Goal: Information Seeking & Learning: Find specific page/section

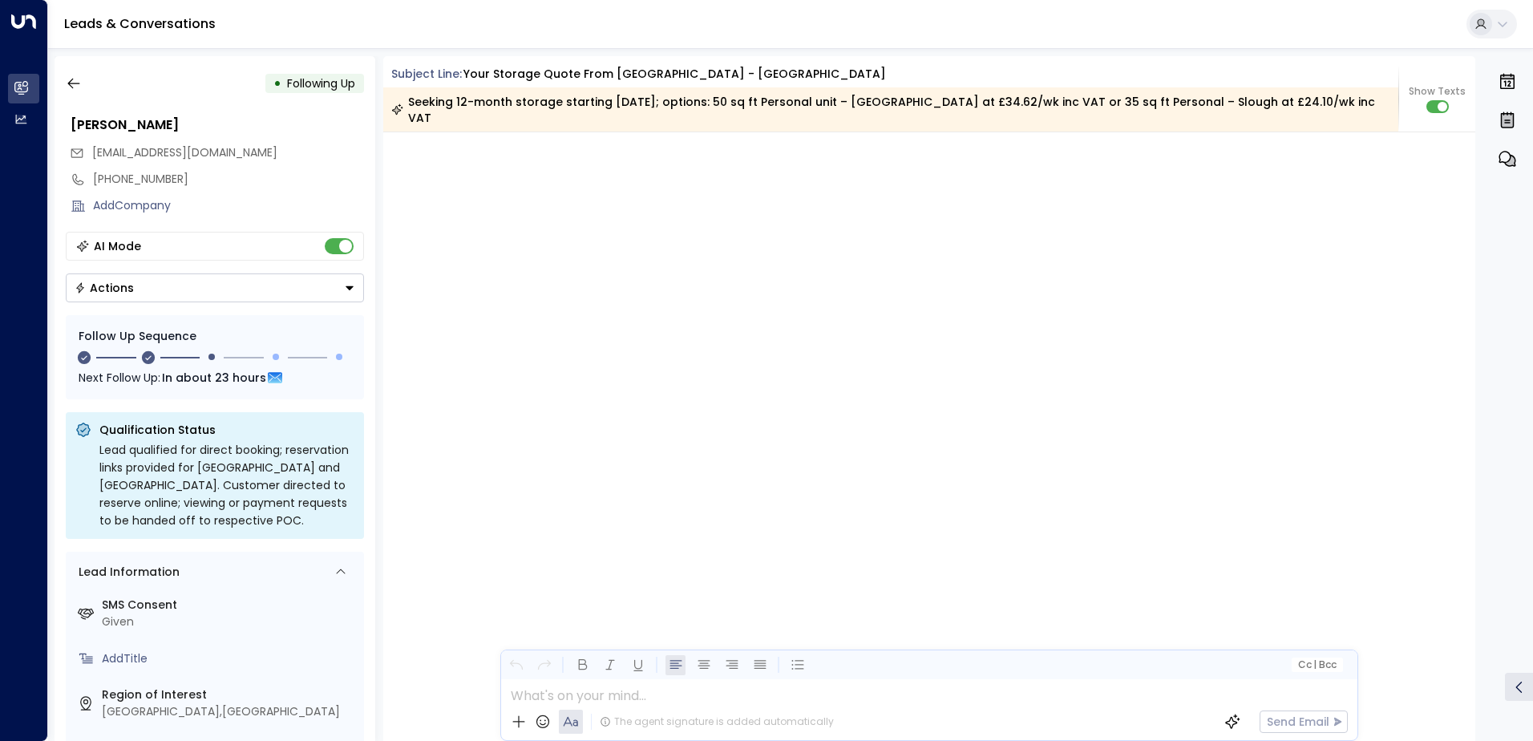
scroll to position [1419, 0]
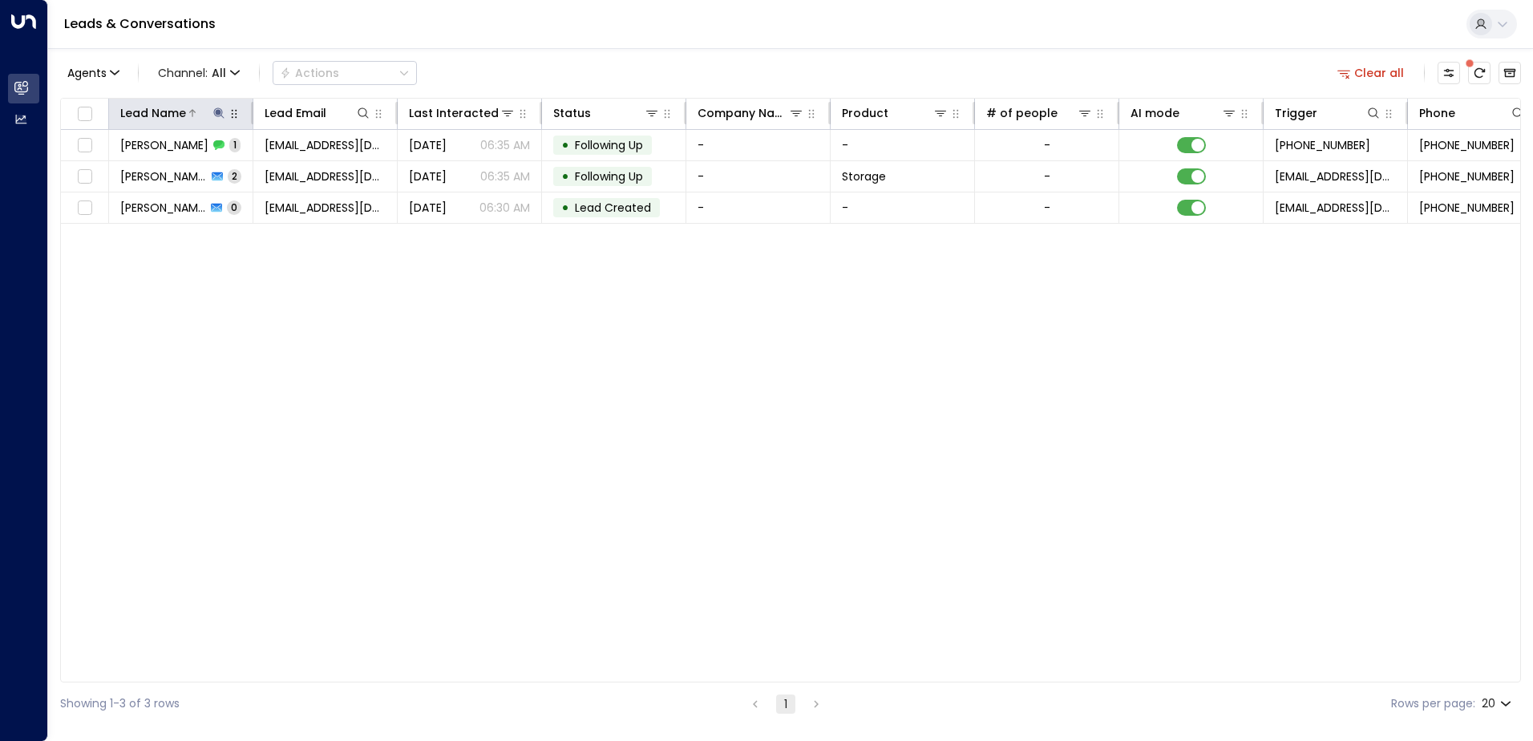
click at [217, 108] on icon at bounding box center [219, 113] width 13 height 13
click at [193, 170] on input "**********" at bounding box center [208, 171] width 200 height 30
type input "*"
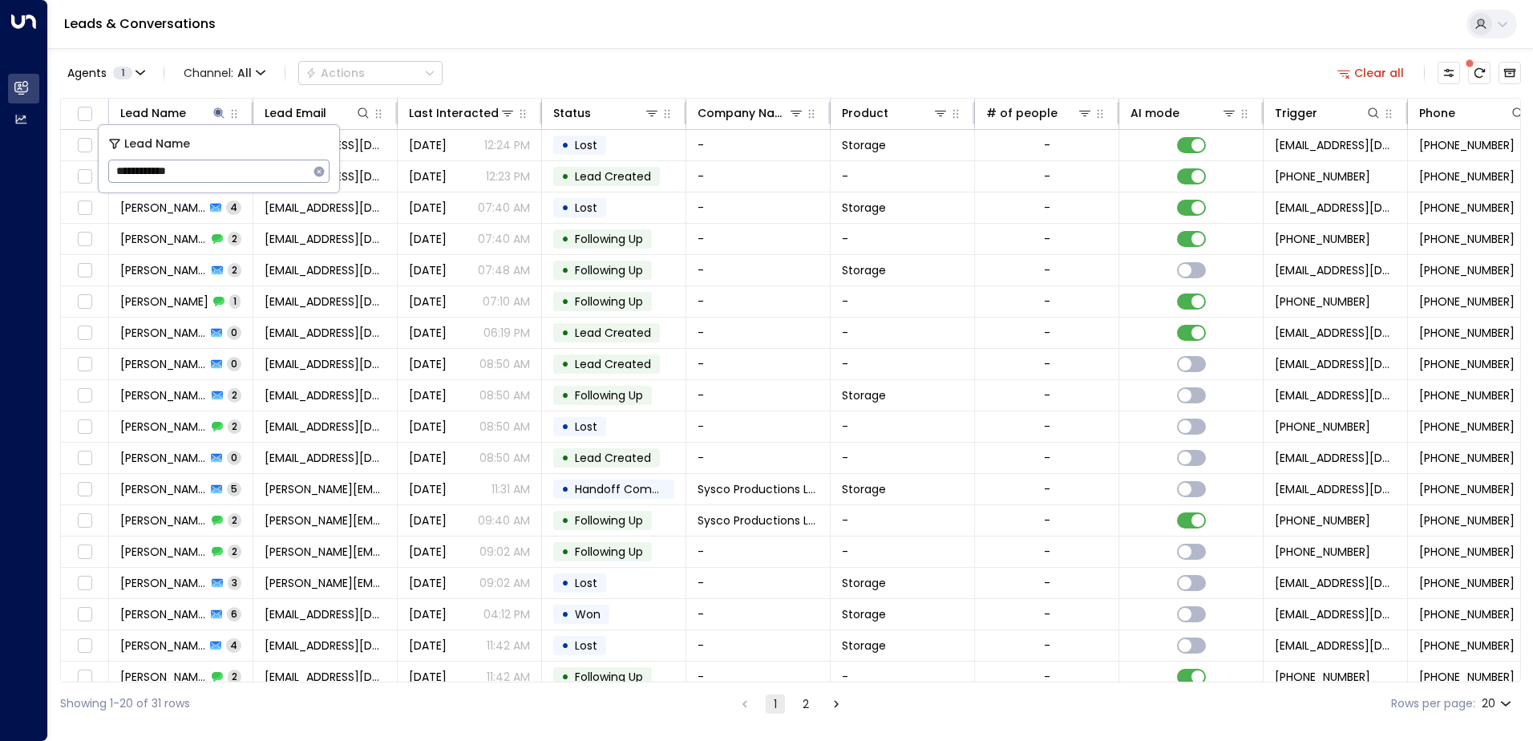
type input "**********"
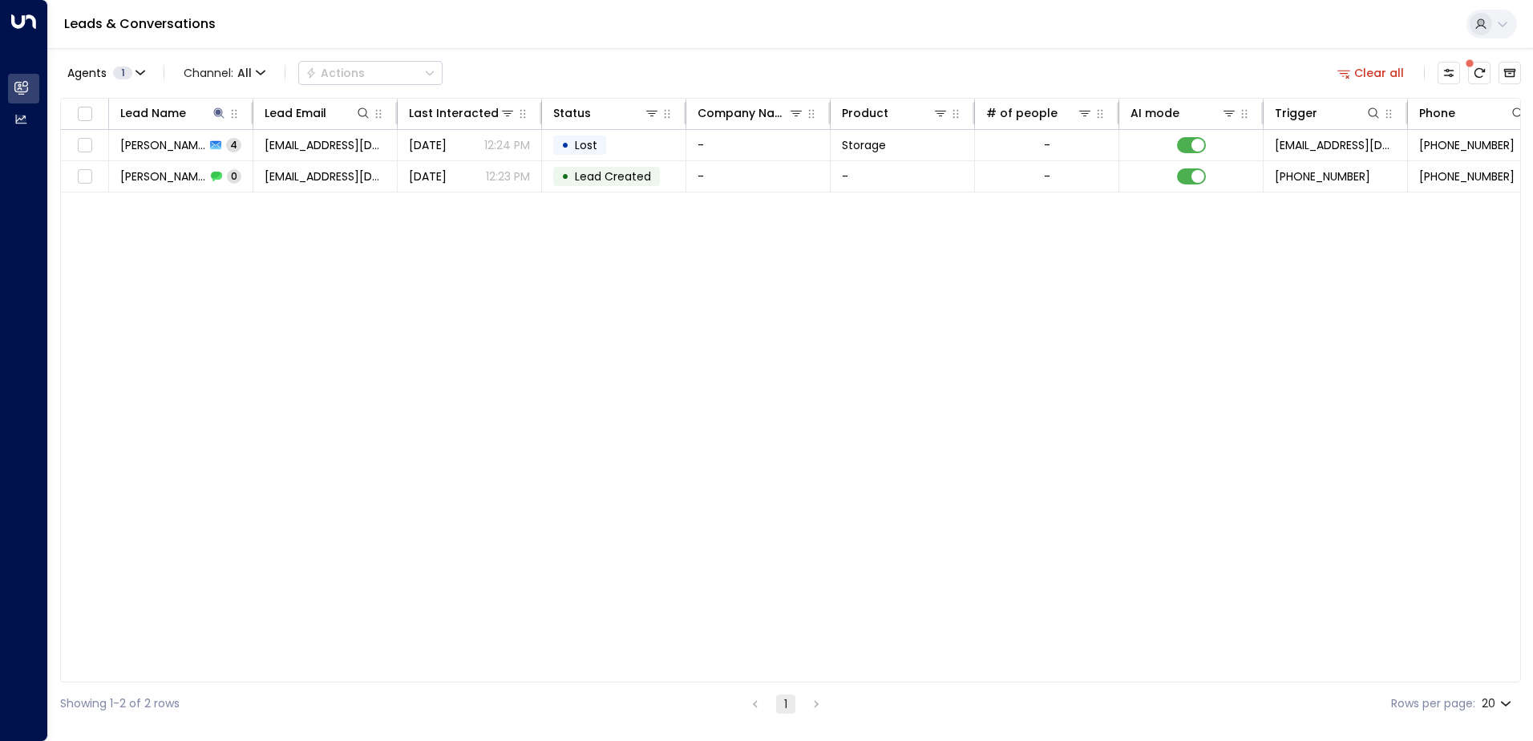
click at [331, 253] on div "Lead Name Lead Email Last Interacted Status Company Name Product # of people AI…" at bounding box center [790, 390] width 1461 height 585
click at [217, 110] on icon at bounding box center [219, 113] width 13 height 13
click at [214, 112] on icon at bounding box center [218, 112] width 10 height 10
type input "*"
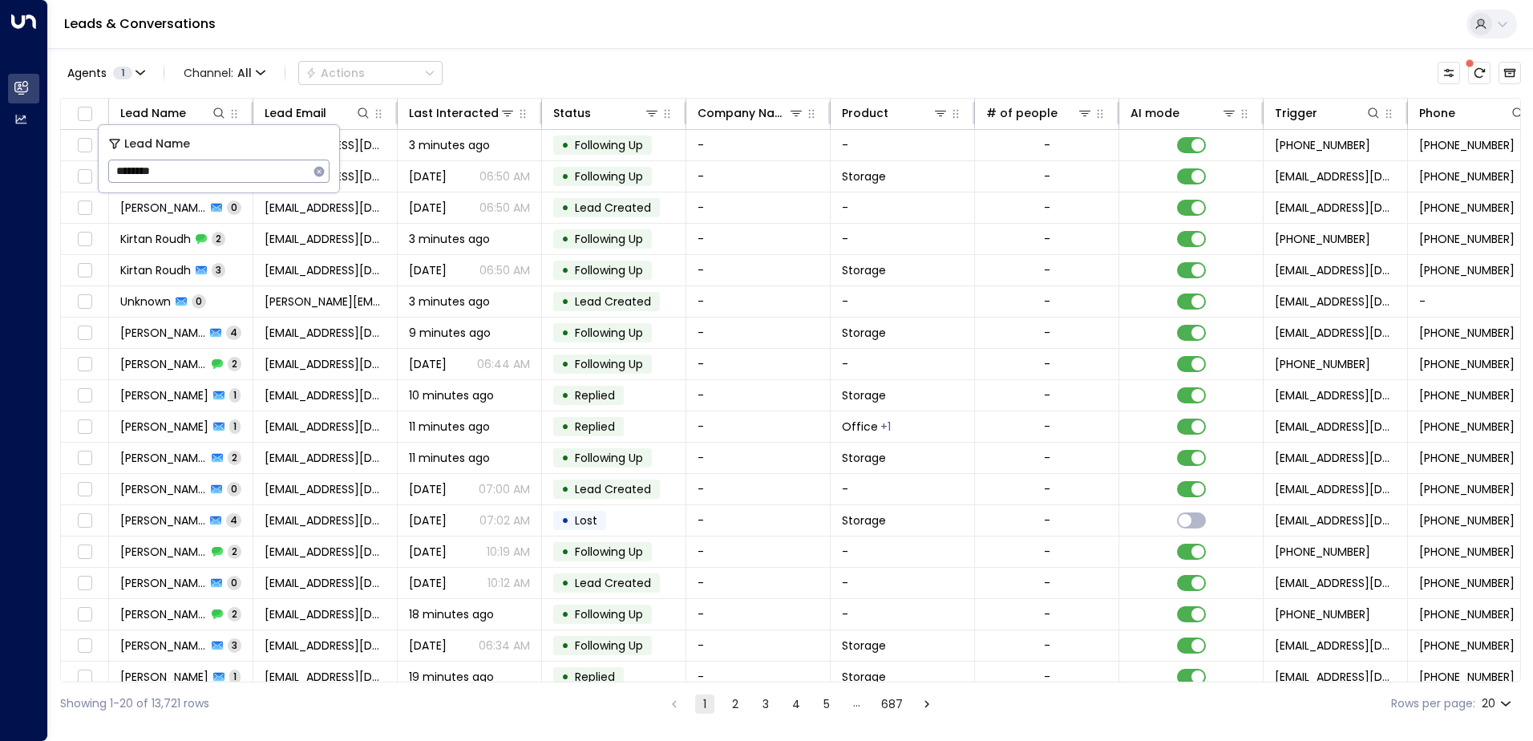
type input "*********"
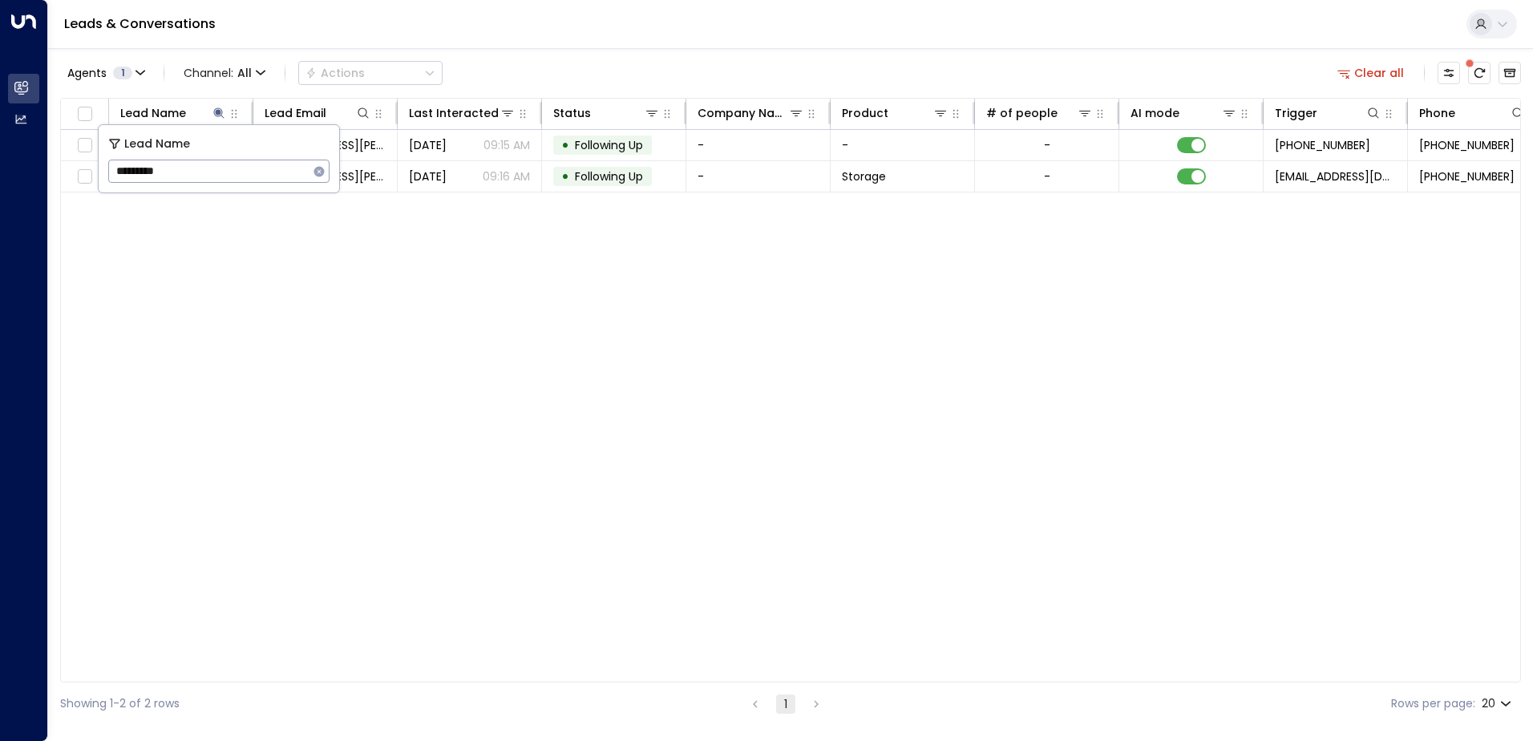
click at [334, 205] on div "Lead Name Lead Email Last Interacted Status Company Name Product # of people AI…" at bounding box center [790, 390] width 1461 height 585
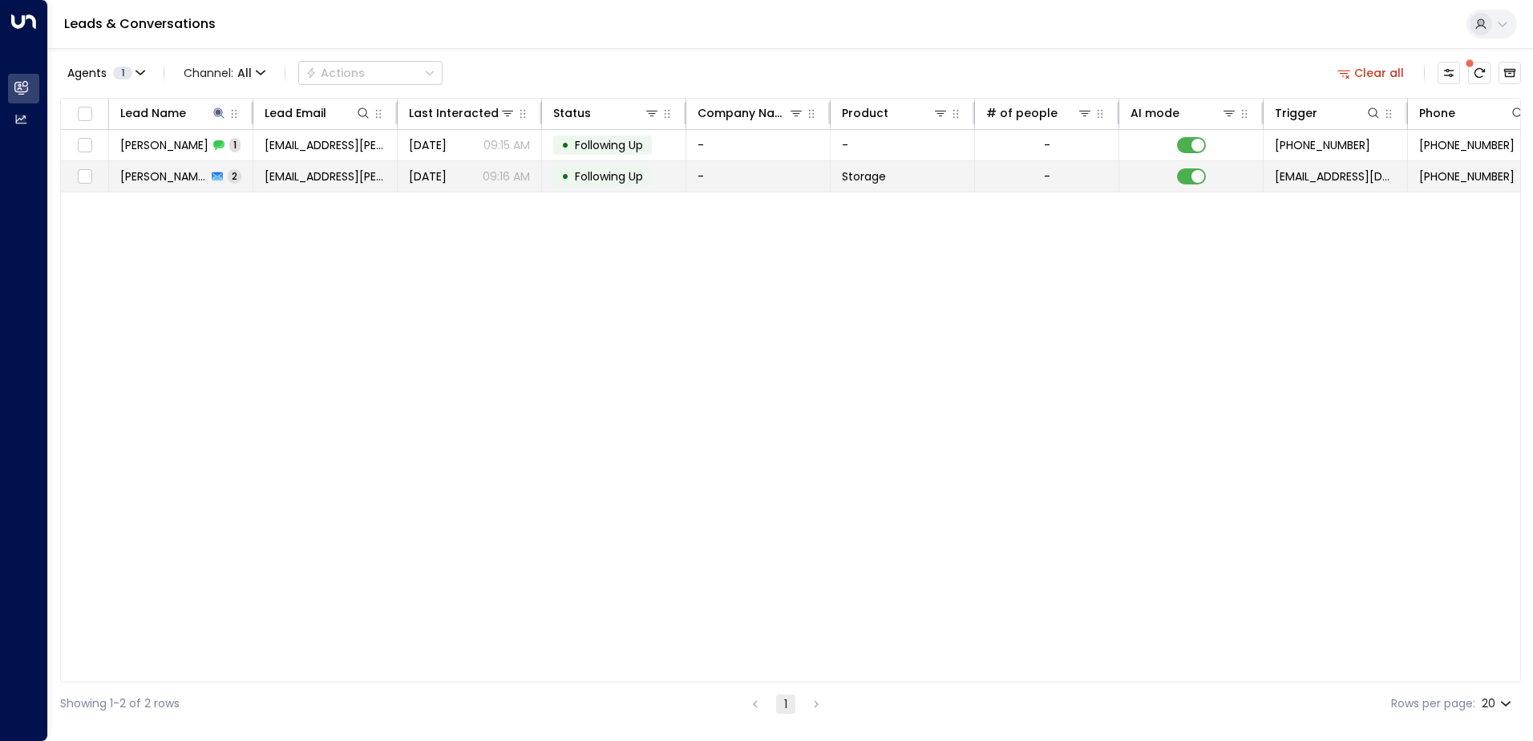
click at [220, 176] on icon at bounding box center [217, 176] width 11 height 9
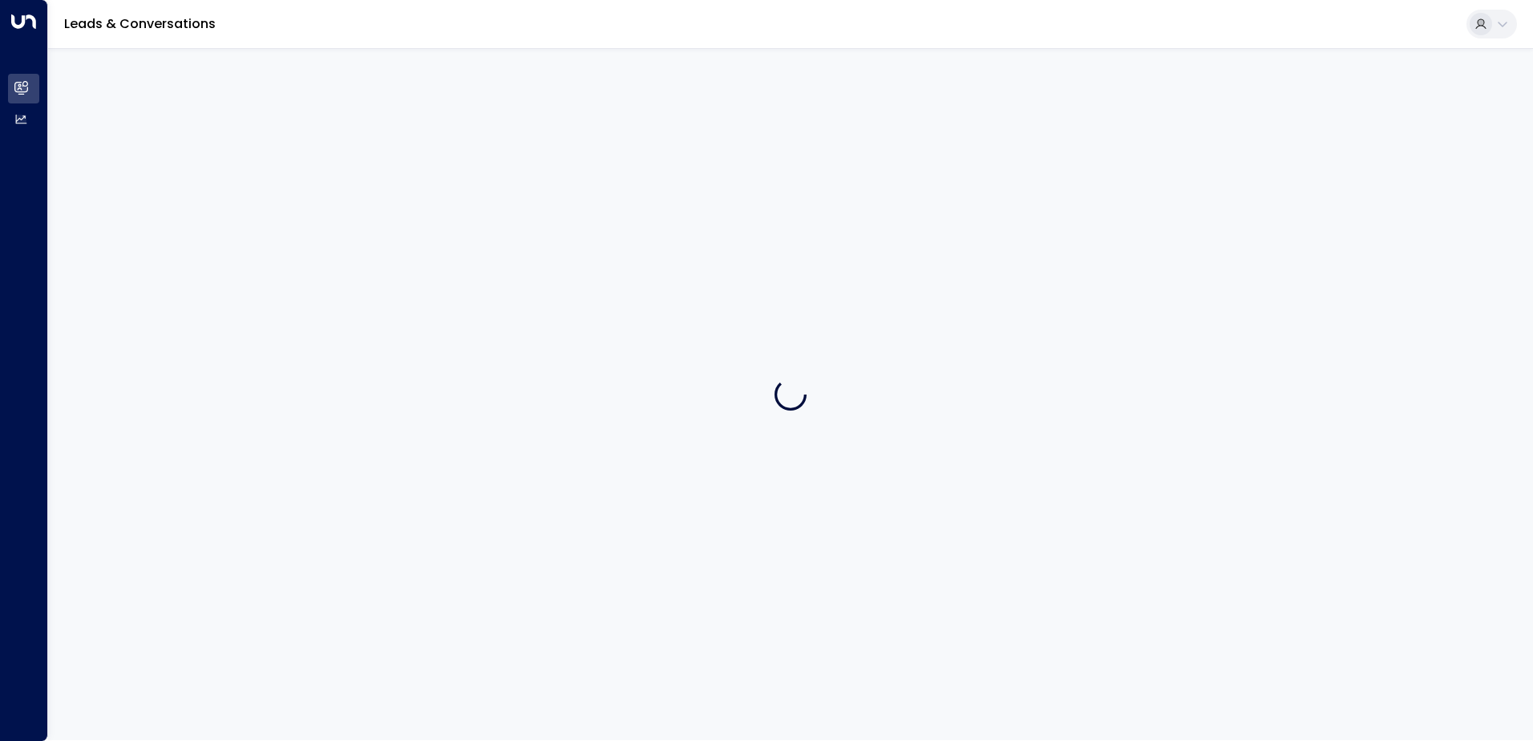
click at [220, 176] on div at bounding box center [790, 394] width 1485 height 692
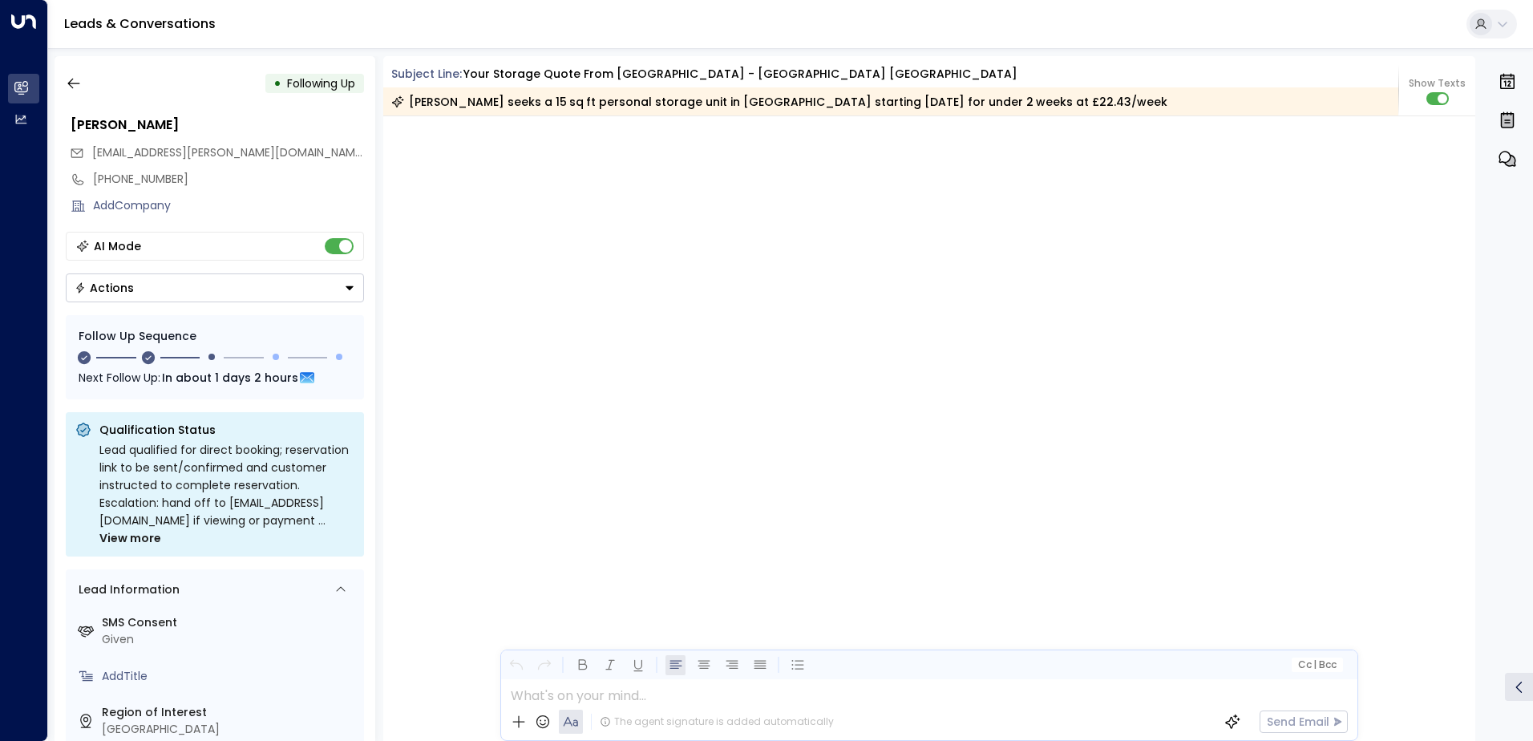
scroll to position [1471, 0]
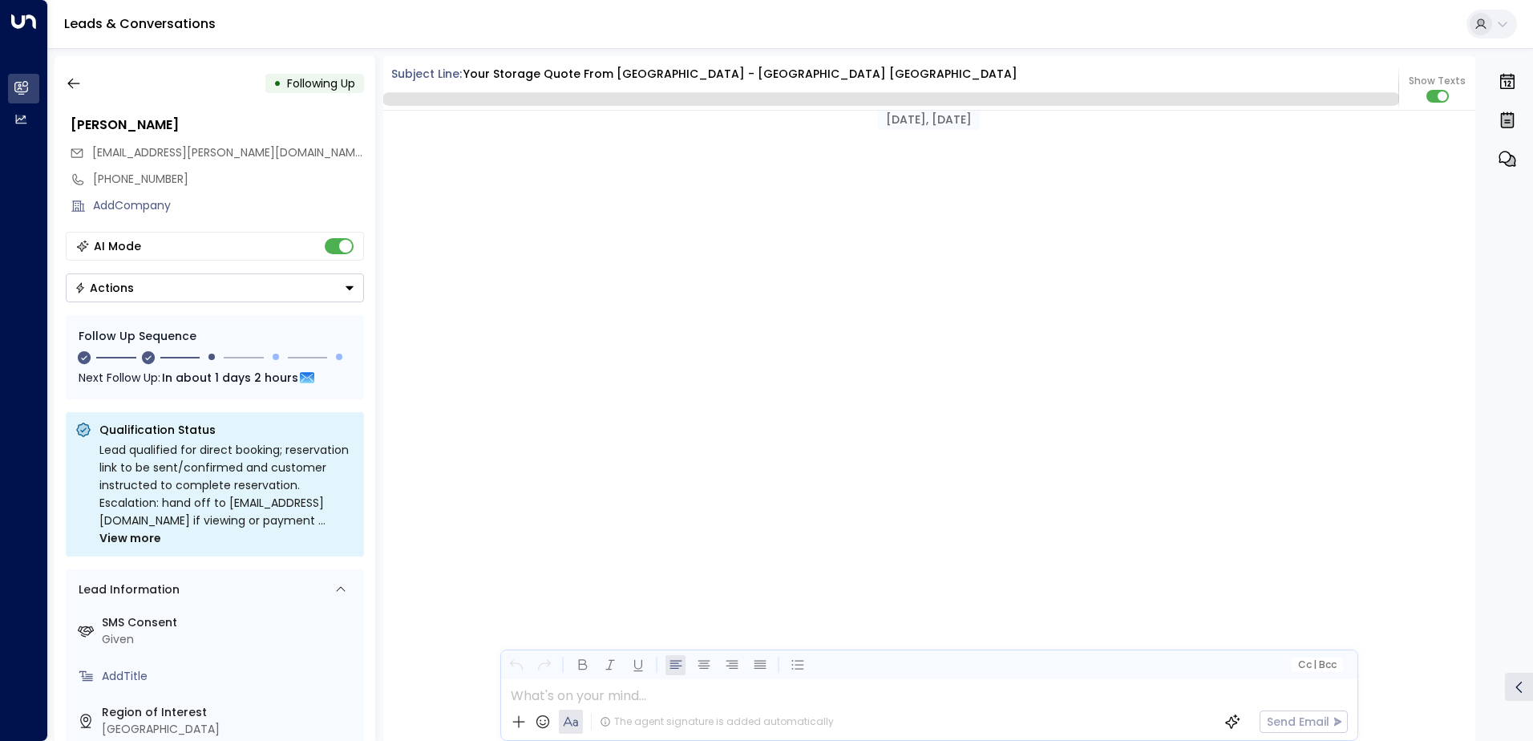
scroll to position [1471, 0]
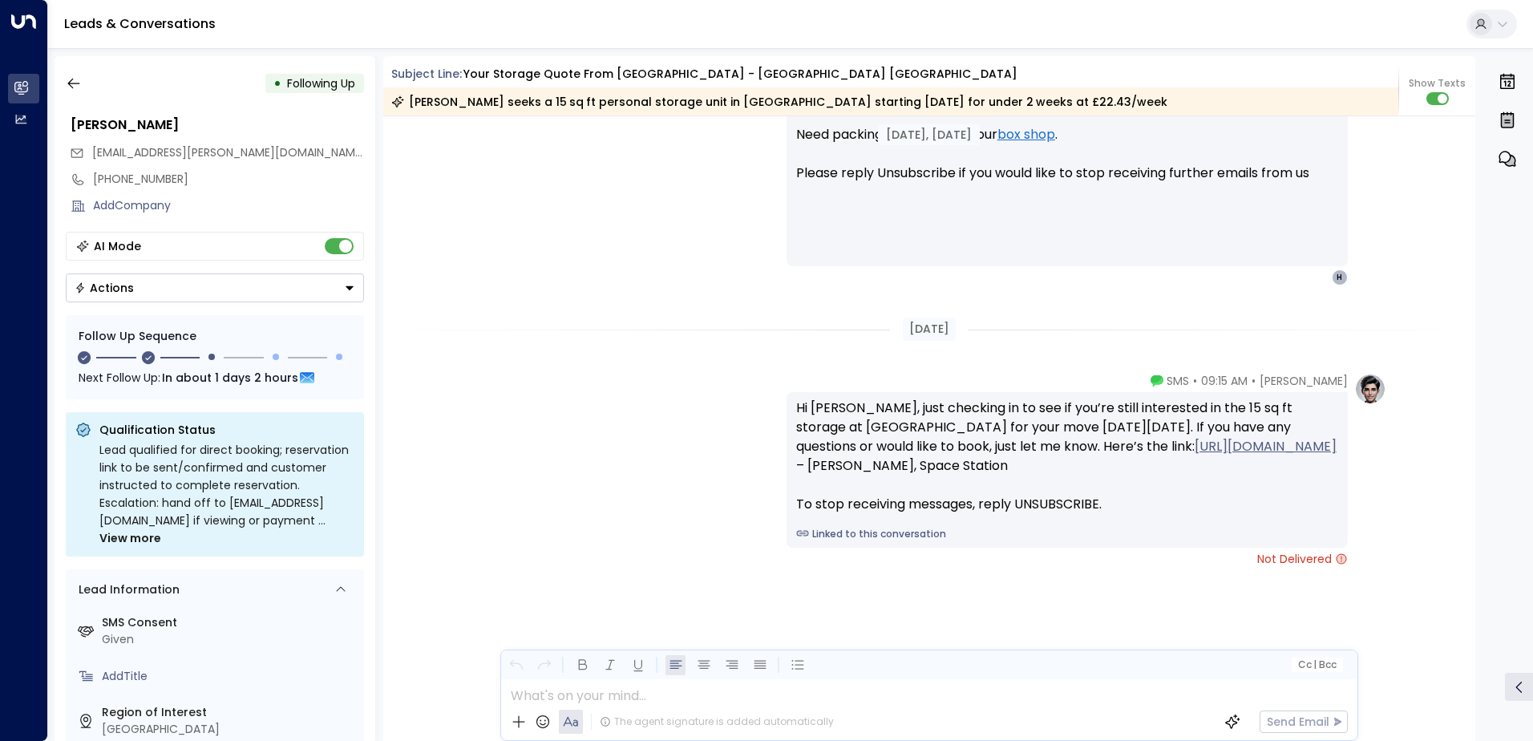
click at [419, 164] on div "[PERSON_NAME] • 09:16 AM • Email Hi [PERSON_NAME], Just checking in—are you sti…" at bounding box center [929, 58] width 1093 height 456
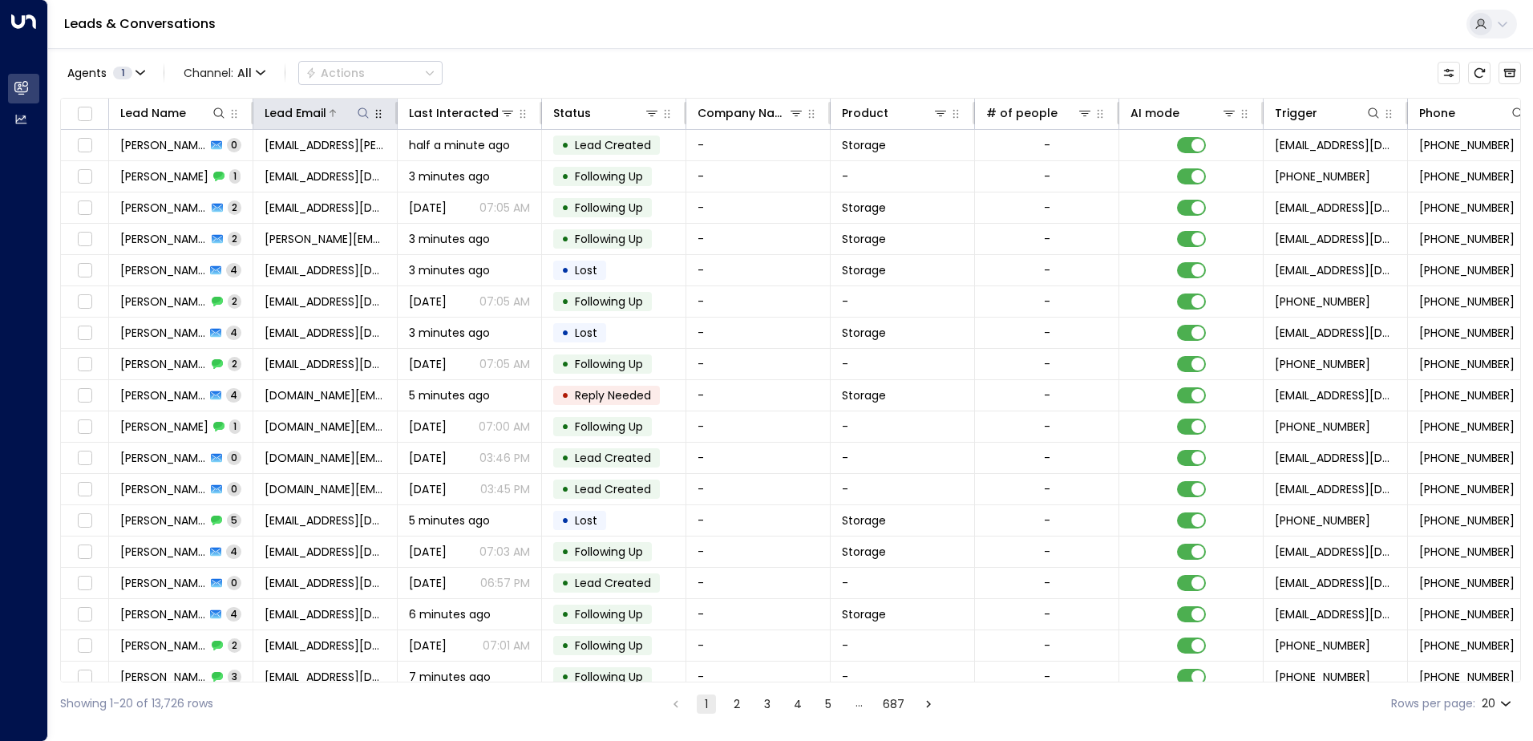
click at [326, 116] on div at bounding box center [348, 113] width 45 height 16
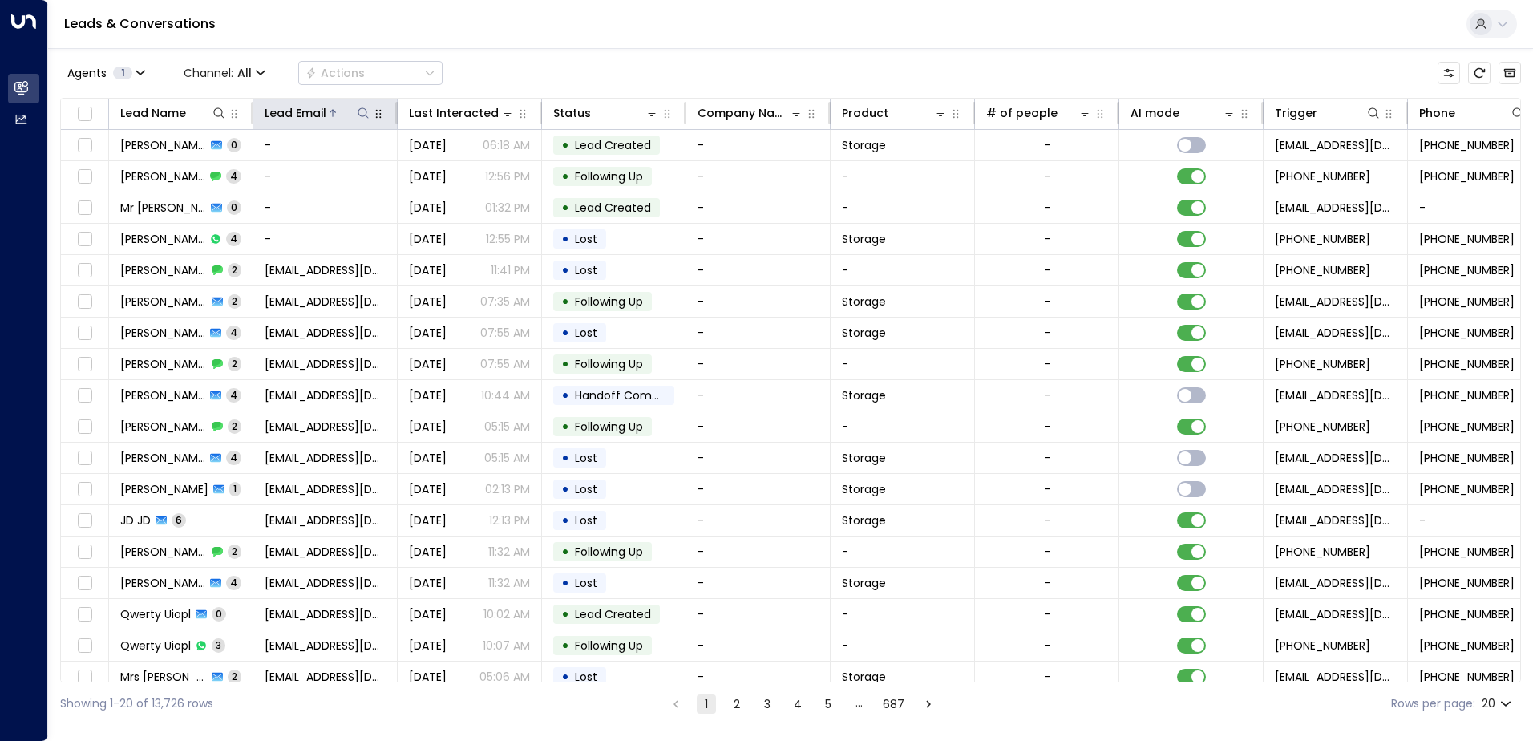
click at [364, 114] on icon at bounding box center [363, 113] width 13 height 13
click at [318, 172] on input "text" at bounding box center [363, 171] width 221 height 30
type input "**********"
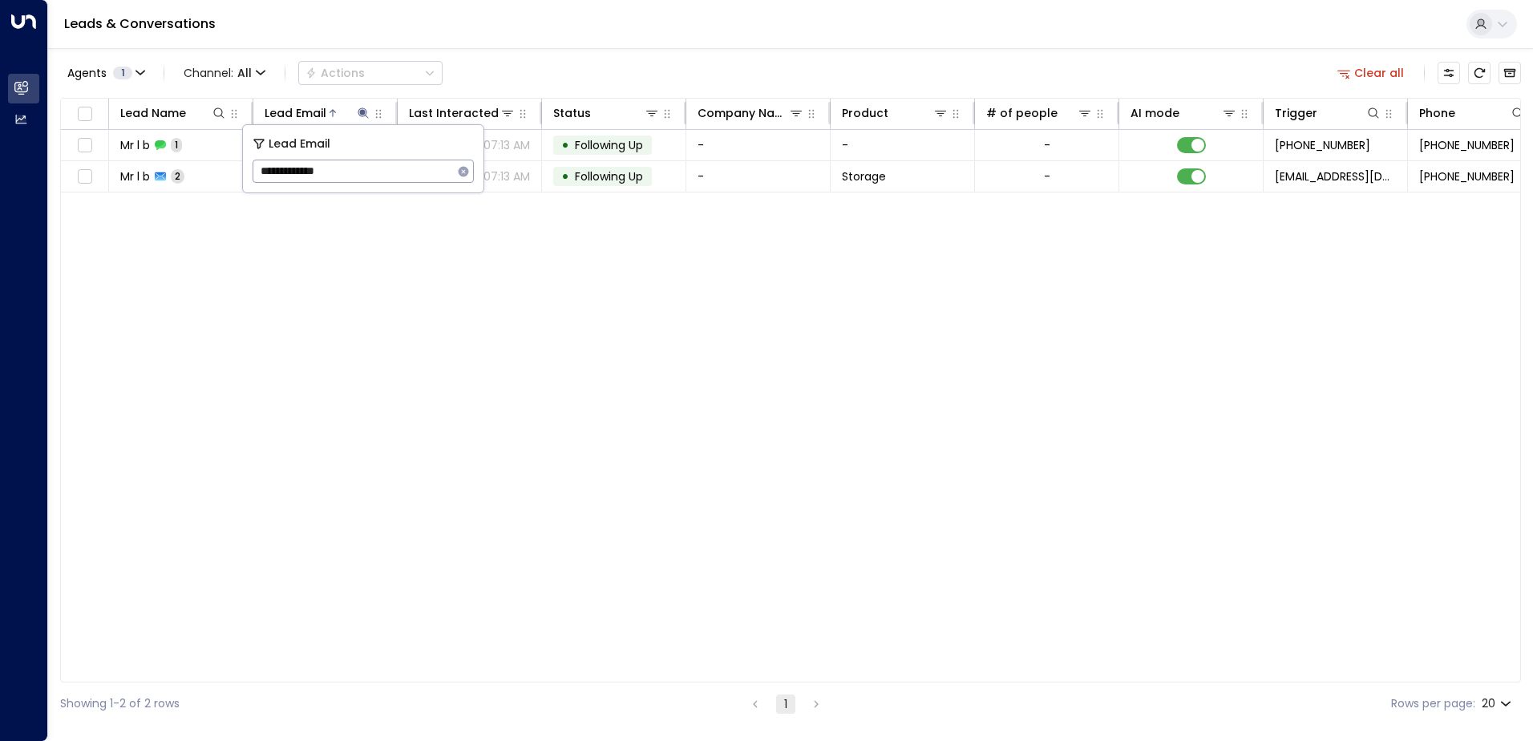
click at [421, 220] on div "Lead Name Lead Email Last Interacted Status Company Name Product # of people AI…" at bounding box center [790, 390] width 1461 height 585
click at [220, 233] on div "Lead Name Lead Email Last Interacted Status Company Name Product # of people AI…" at bounding box center [790, 390] width 1461 height 585
